Goal: Check status: Check status

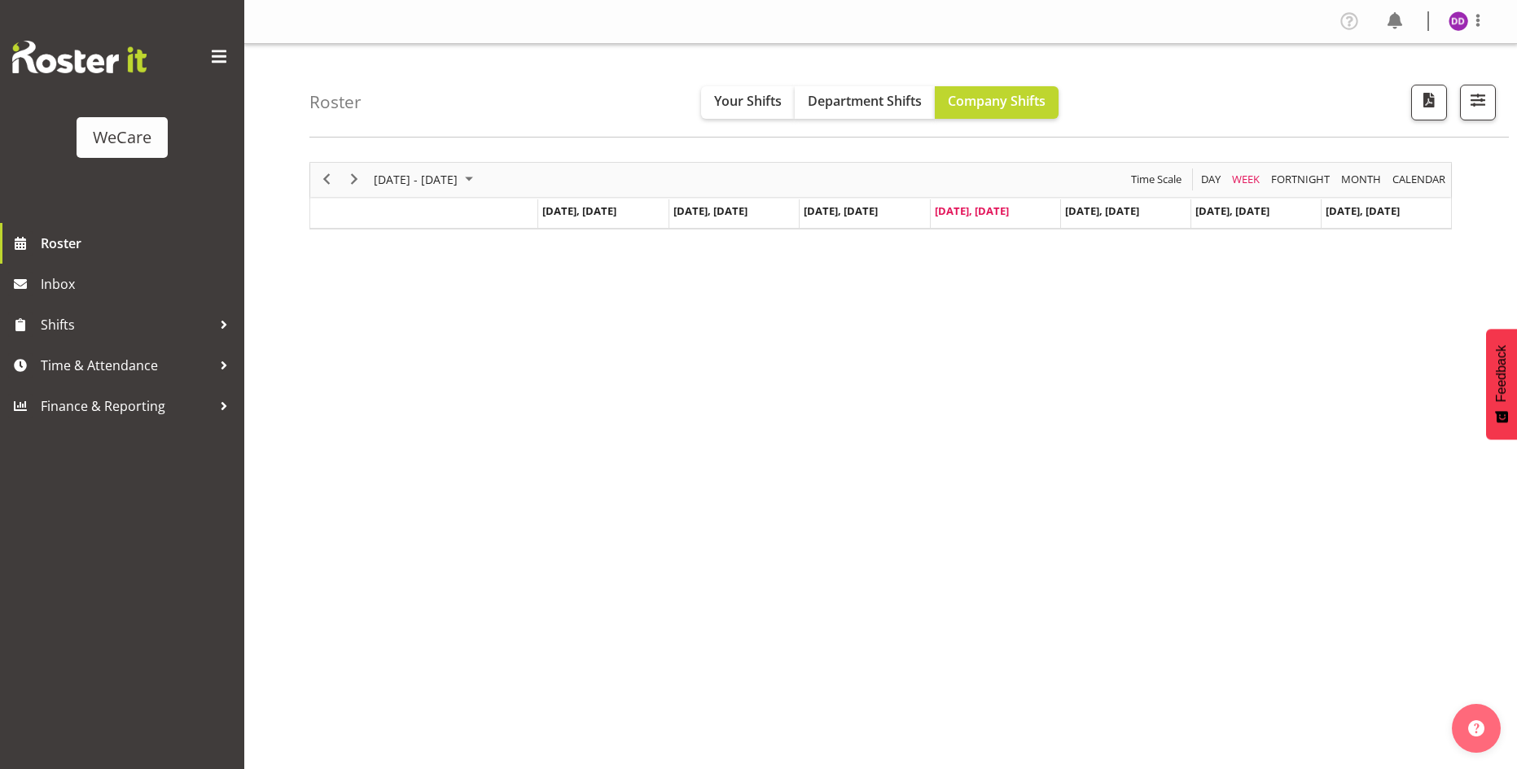
select select "location"
click at [1473, 114] on button "button" at bounding box center [1478, 103] width 36 height 36
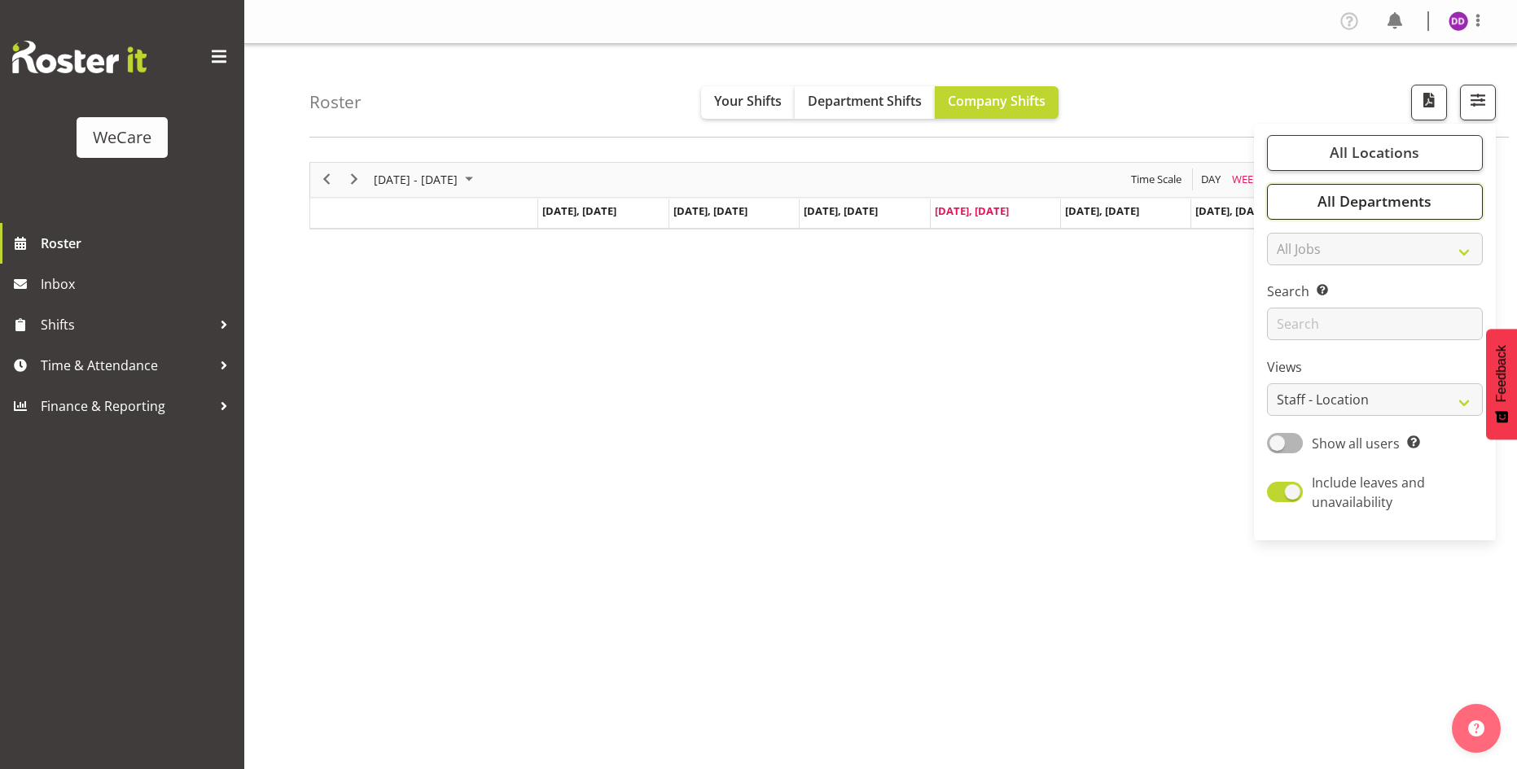
click at [1422, 190] on button "All Departments" at bounding box center [1375, 202] width 216 height 36
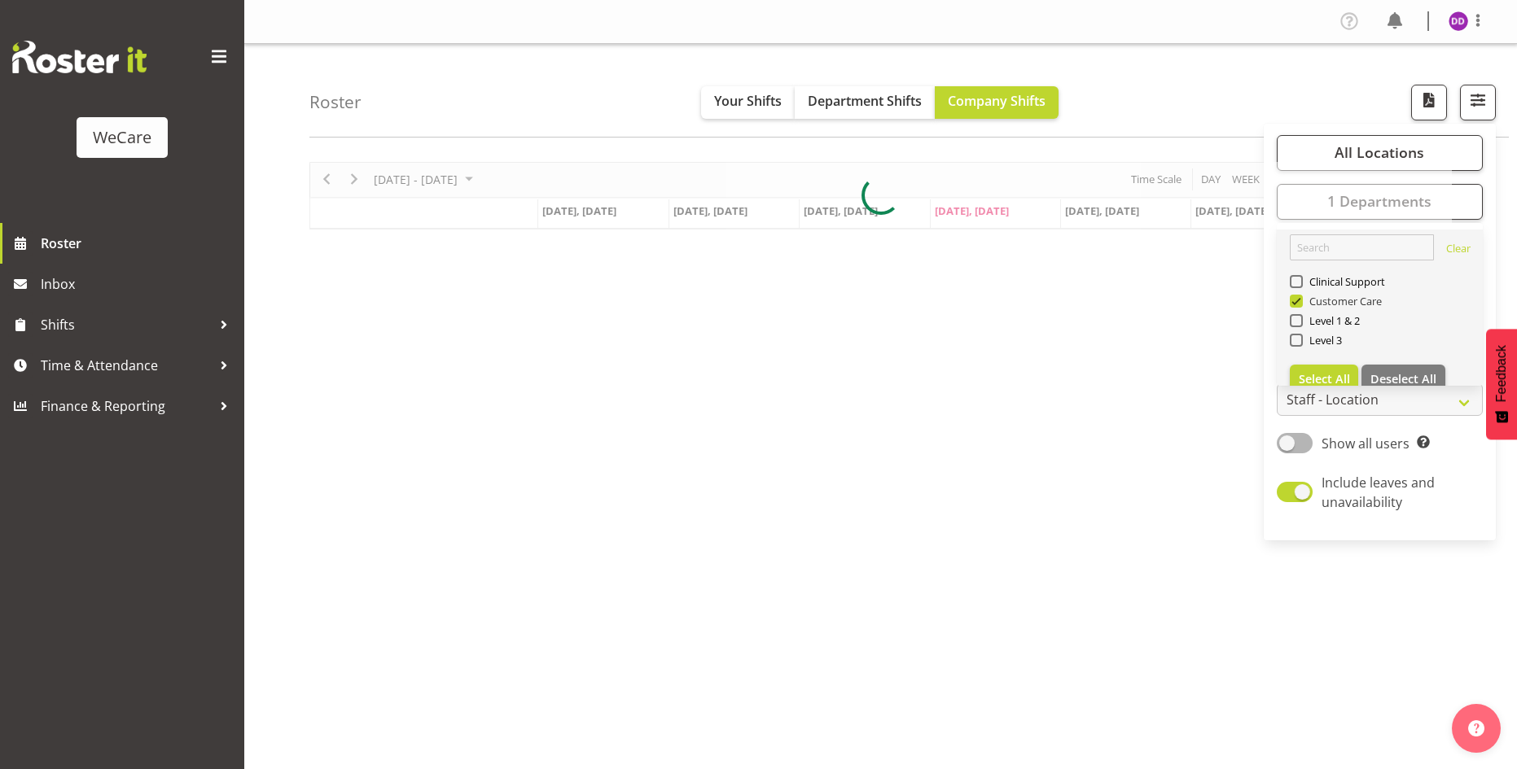
click at [1336, 298] on span "Customer Care" at bounding box center [1342, 301] width 80 height 13
click at [1300, 298] on input "Customer Care" at bounding box center [1294, 300] width 11 height 11
checkbox input "false"
click at [1325, 339] on span "Level 3" at bounding box center [1322, 340] width 40 height 13
click at [1300, 339] on input "Level 3" at bounding box center [1294, 340] width 11 height 11
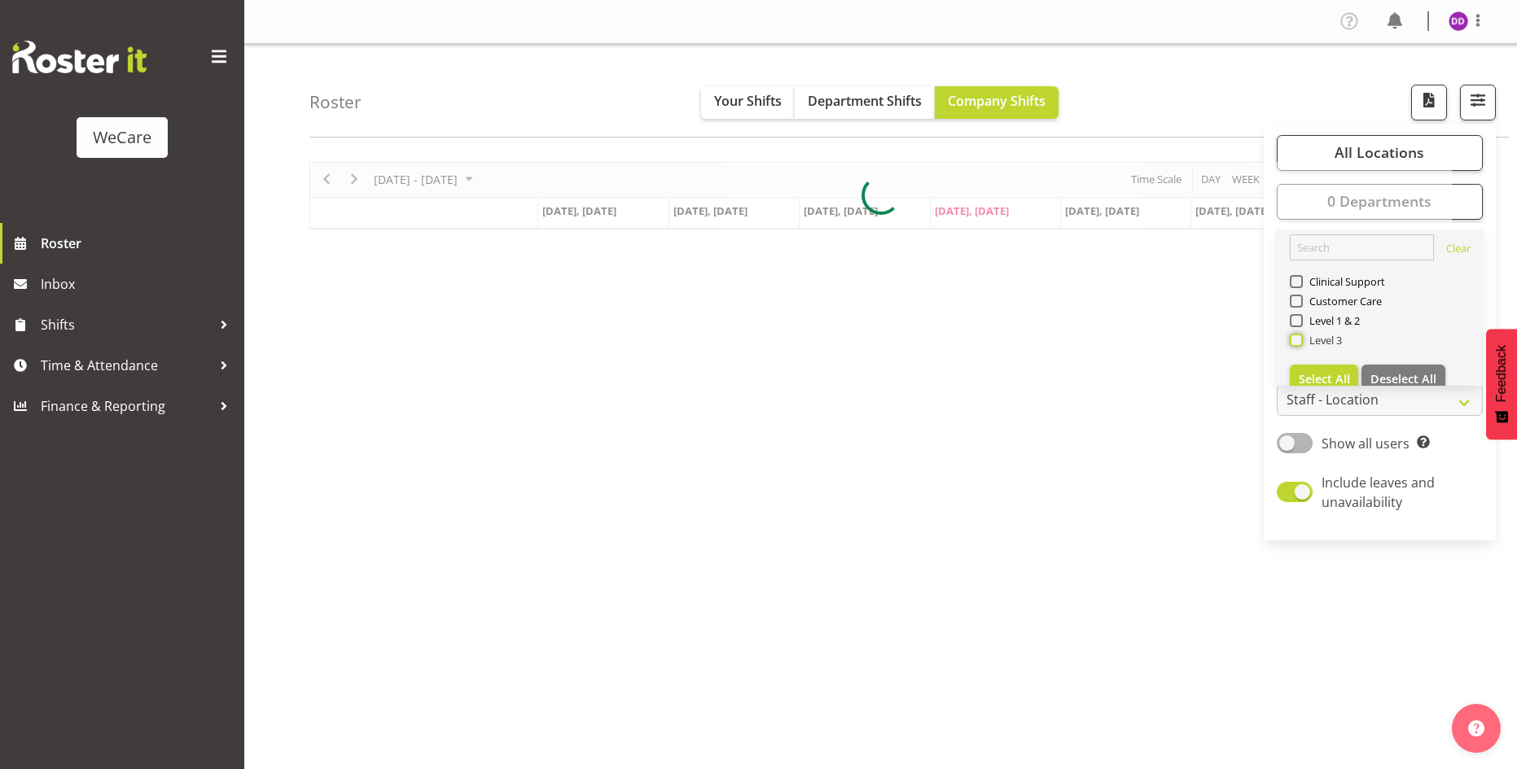
checkbox input "true"
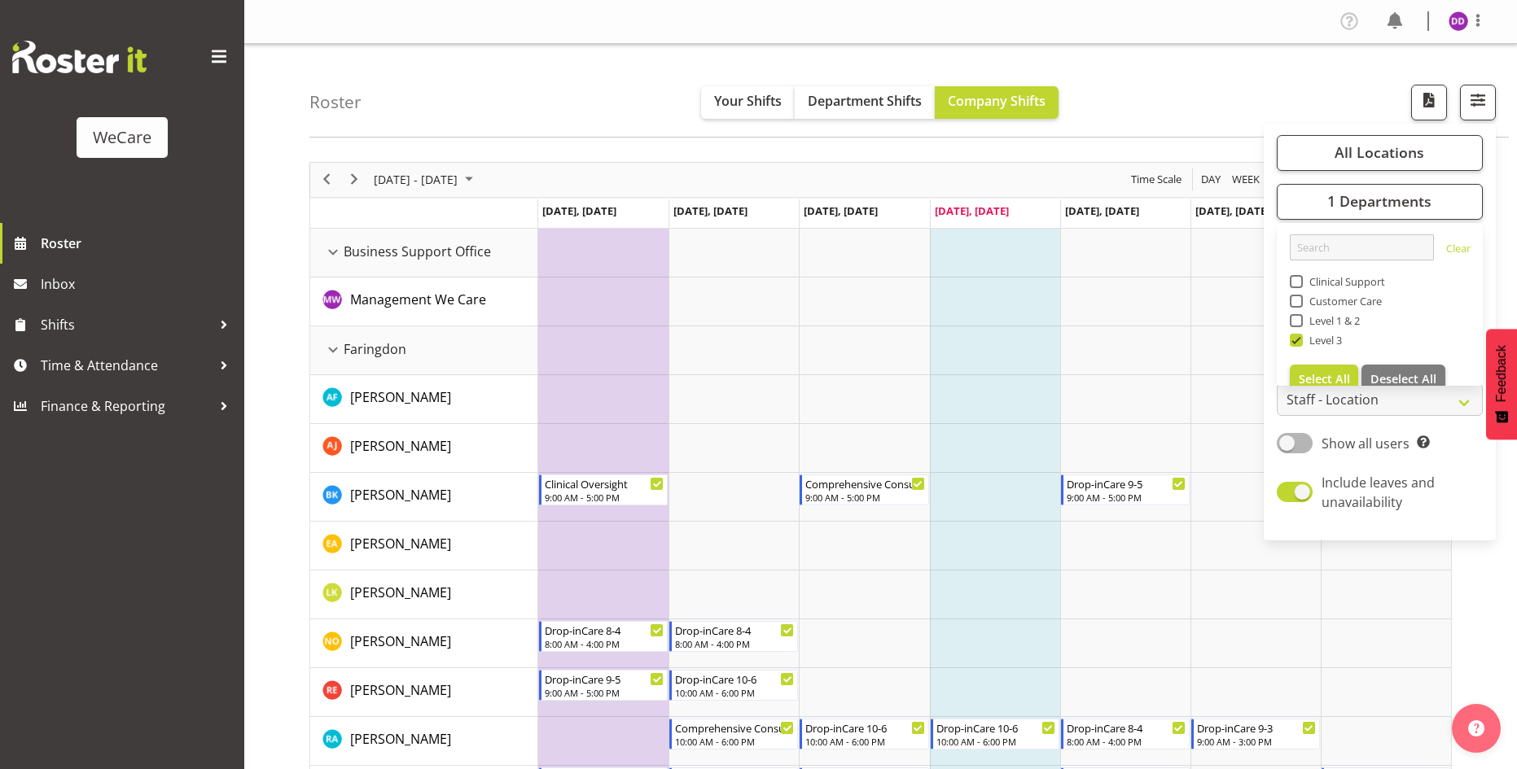
click at [508, 90] on div "Roster Your Shifts Department Shifts Company Shifts All Locations Clear Busines…" at bounding box center [908, 91] width 1199 height 94
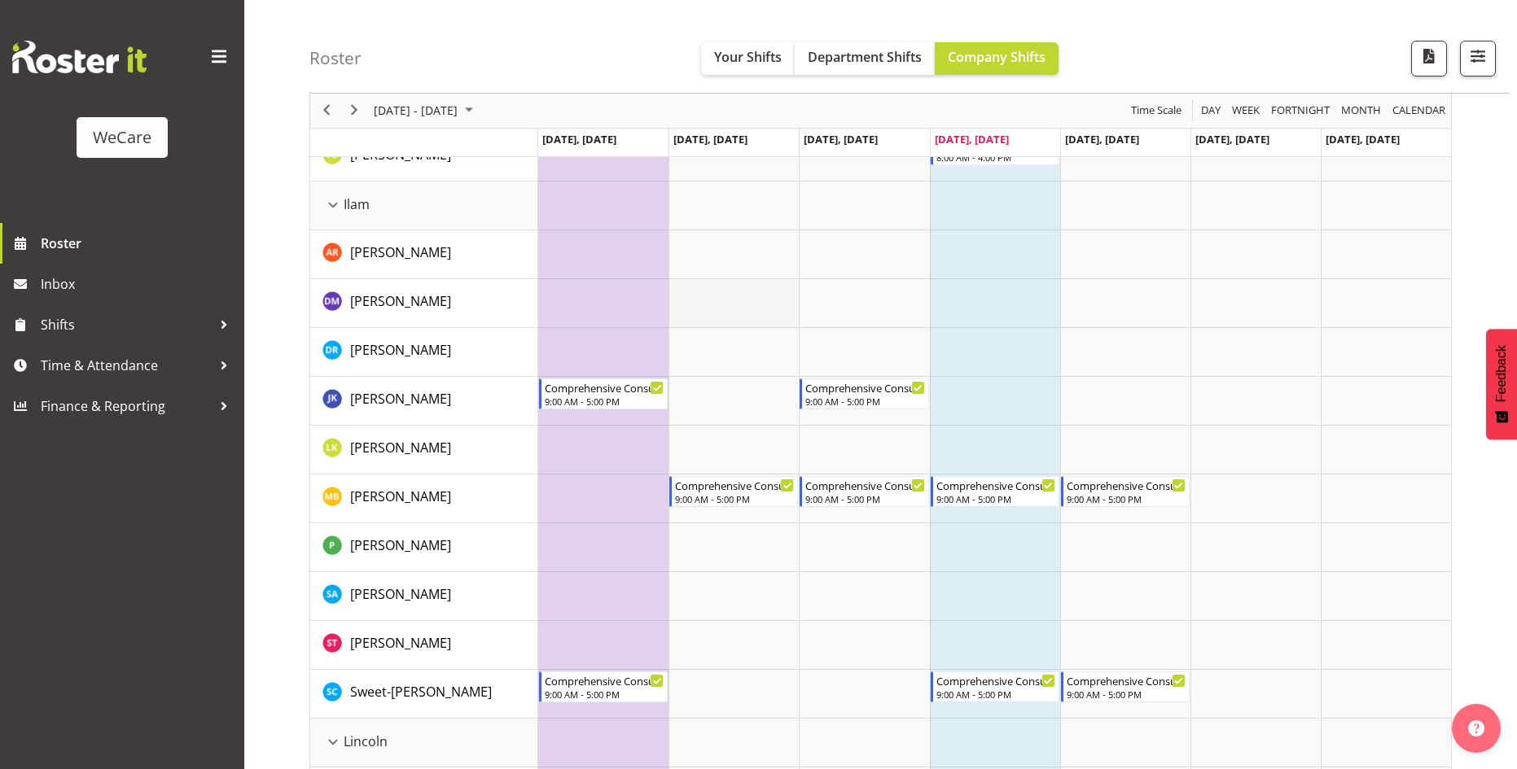
scroll to position [814, 0]
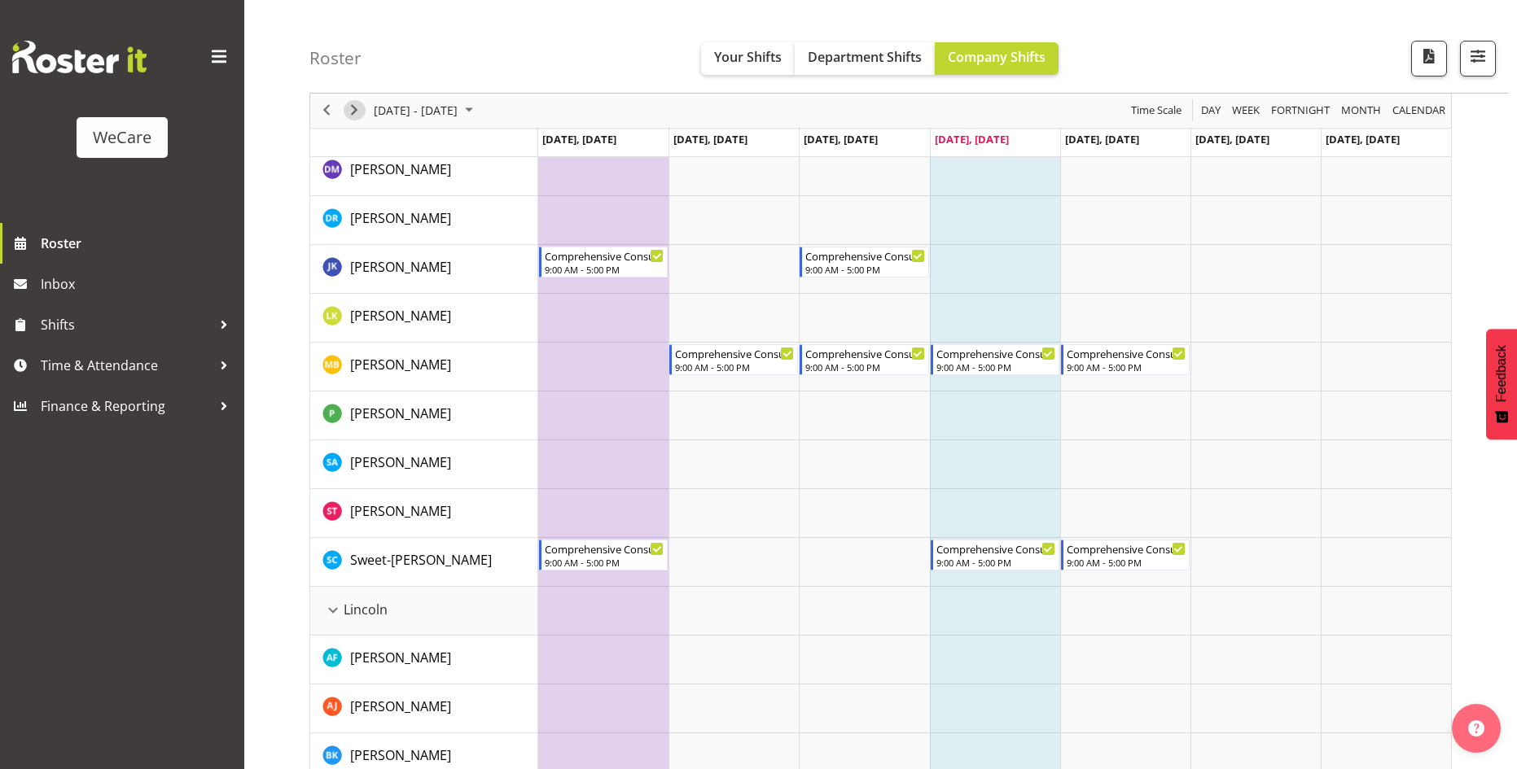
click at [352, 103] on span "Next" at bounding box center [354, 111] width 20 height 20
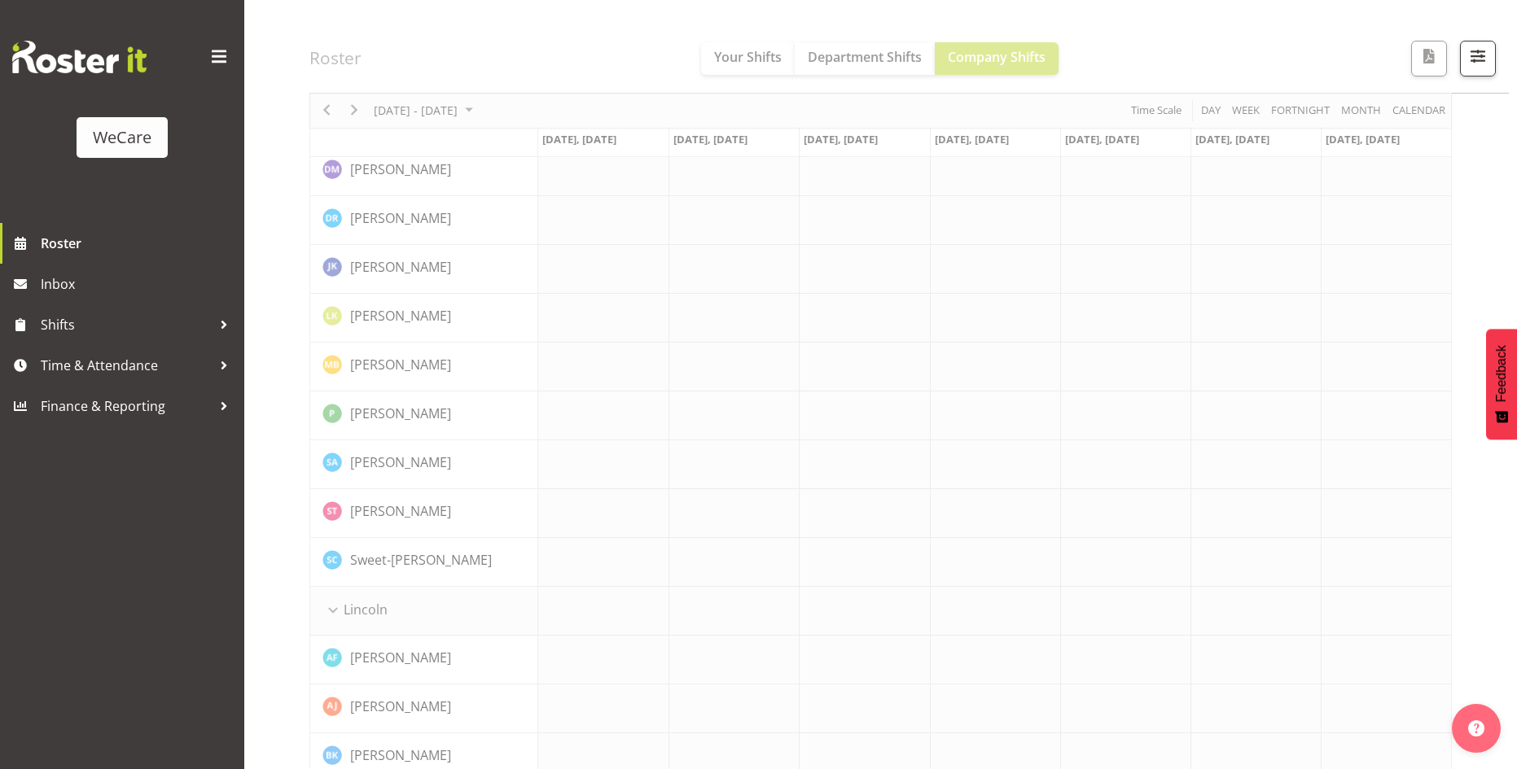
scroll to position [846, 0]
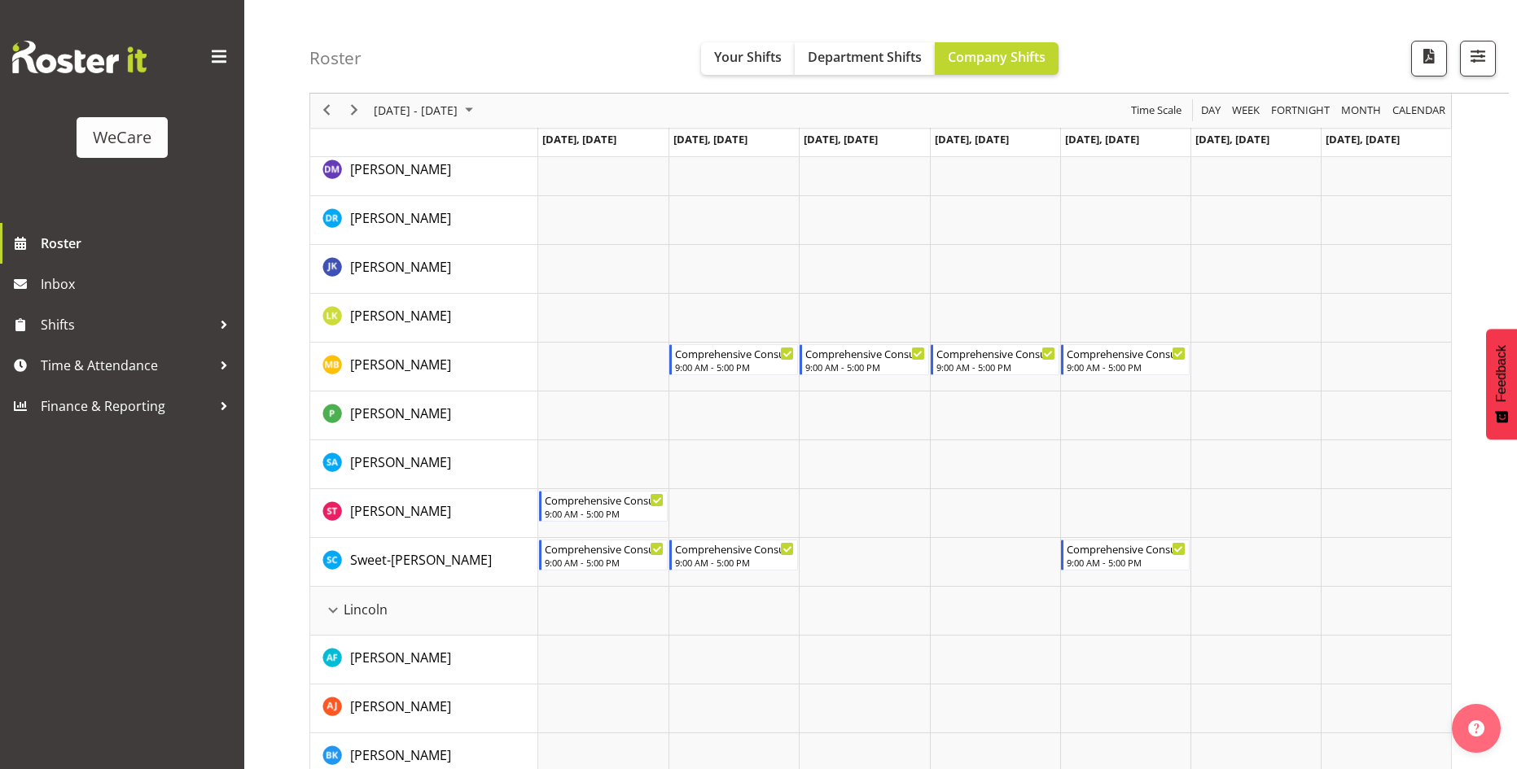
click at [311, 110] on div "[DATE] - [DATE]" at bounding box center [396, 111] width 173 height 34
drag, startPoint x: 317, startPoint y: 107, endPoint x: 318, endPoint y: 128, distance: 20.4
click at [327, 112] on span "Previous" at bounding box center [327, 111] width 20 height 20
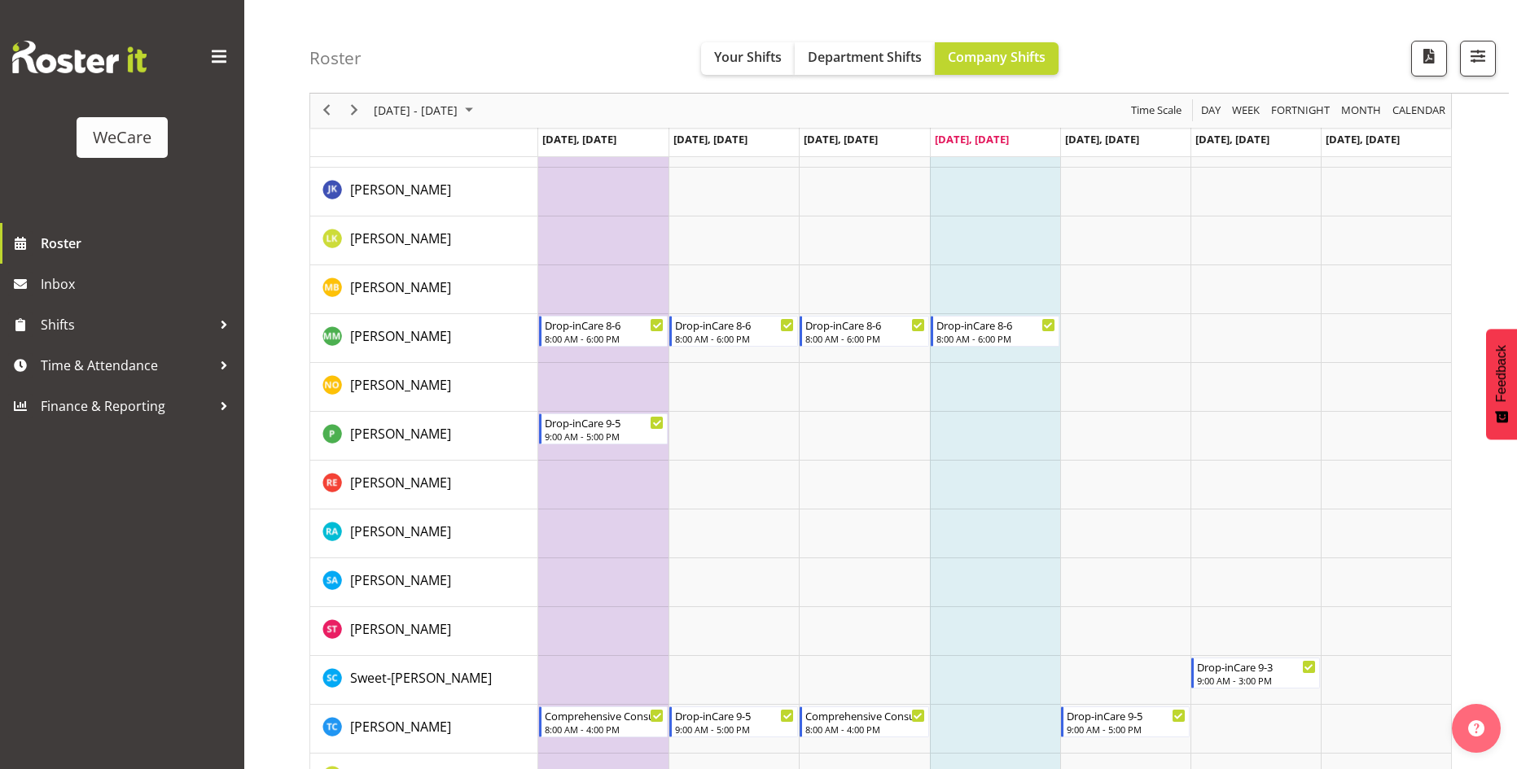
scroll to position [2550, 0]
